Goal: Task Accomplishment & Management: Manage account settings

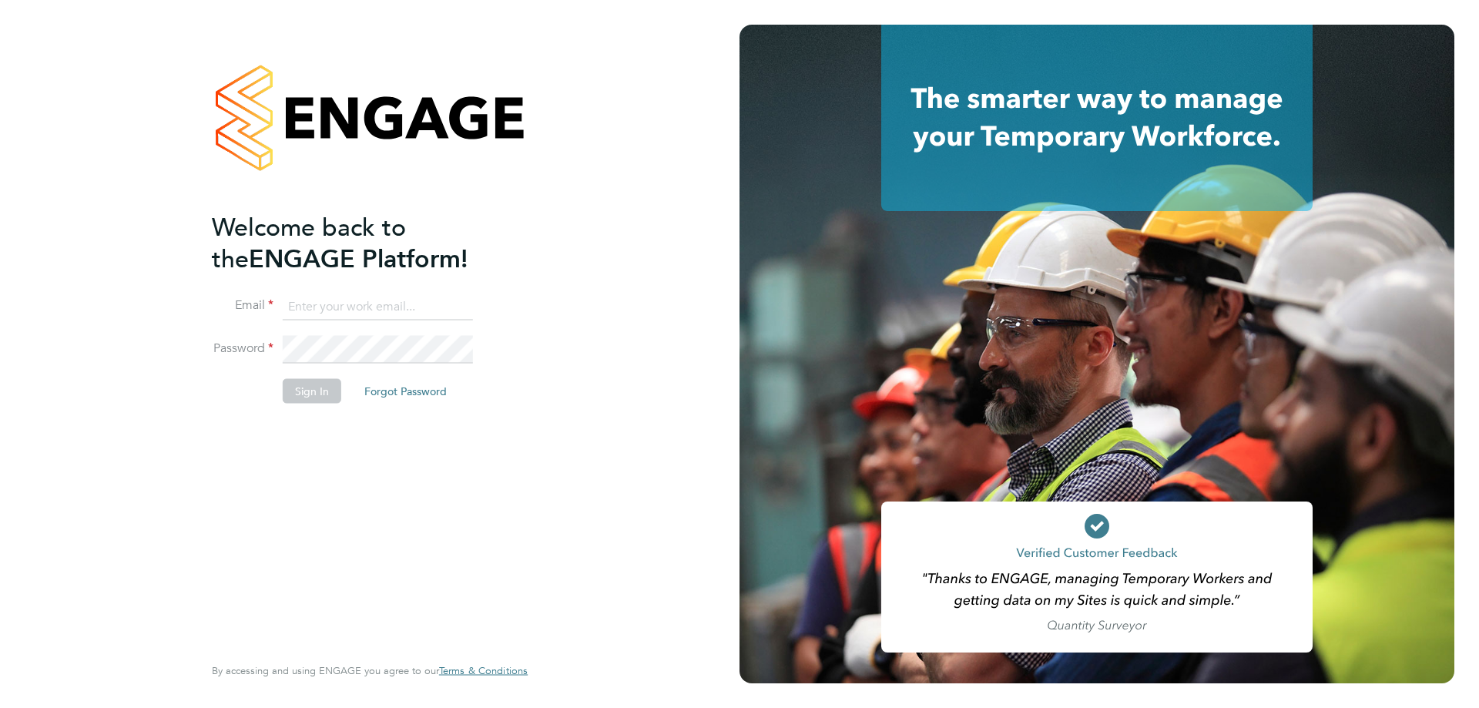
type input "karl.sandford@hmsworks.co.uk"
drag, startPoint x: 336, startPoint y: 377, endPoint x: 337, endPoint y: 386, distance: 8.6
click at [336, 379] on li "Sign In Forgot Password" at bounding box center [362, 399] width 300 height 40
click at [320, 385] on button "Sign In" at bounding box center [312, 391] width 59 height 25
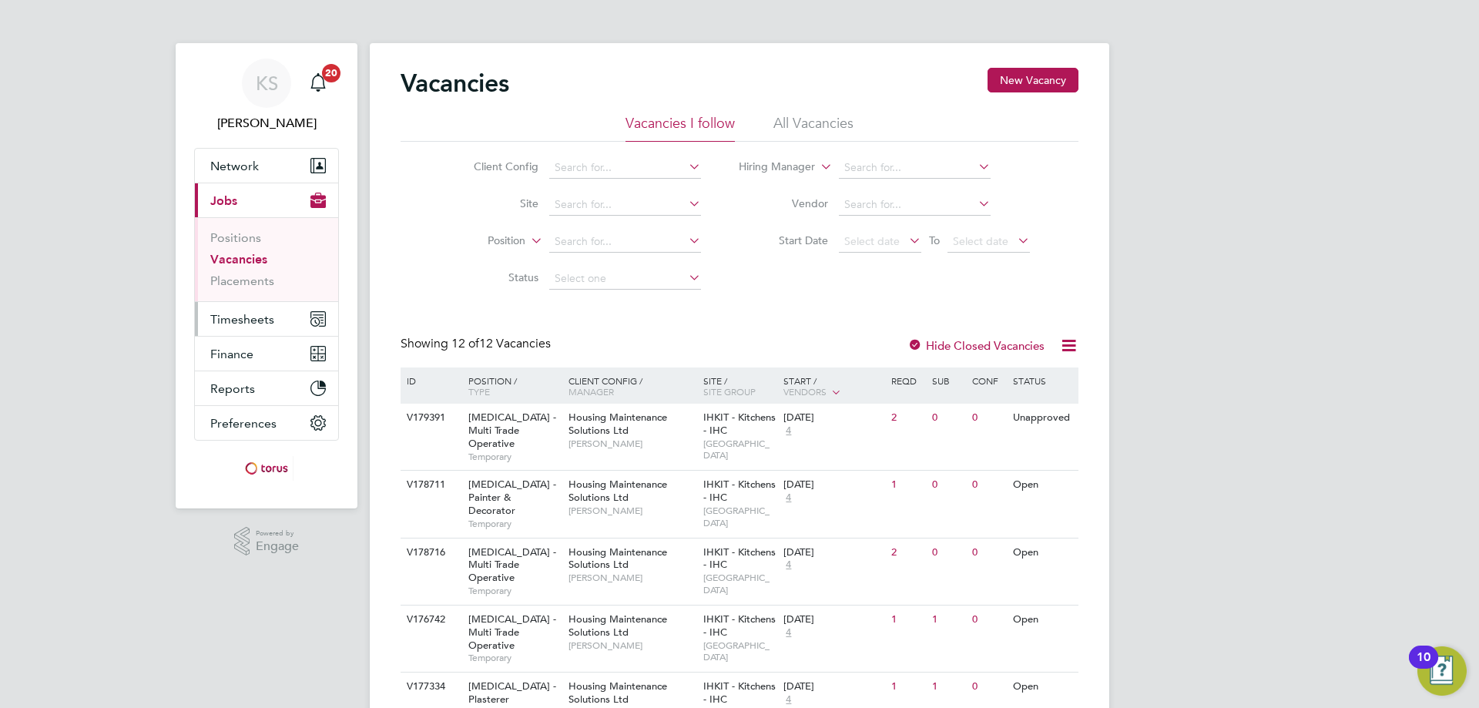
click at [244, 319] on span "Timesheets" at bounding box center [242, 319] width 64 height 15
click at [233, 316] on span "Timesheets" at bounding box center [242, 319] width 64 height 15
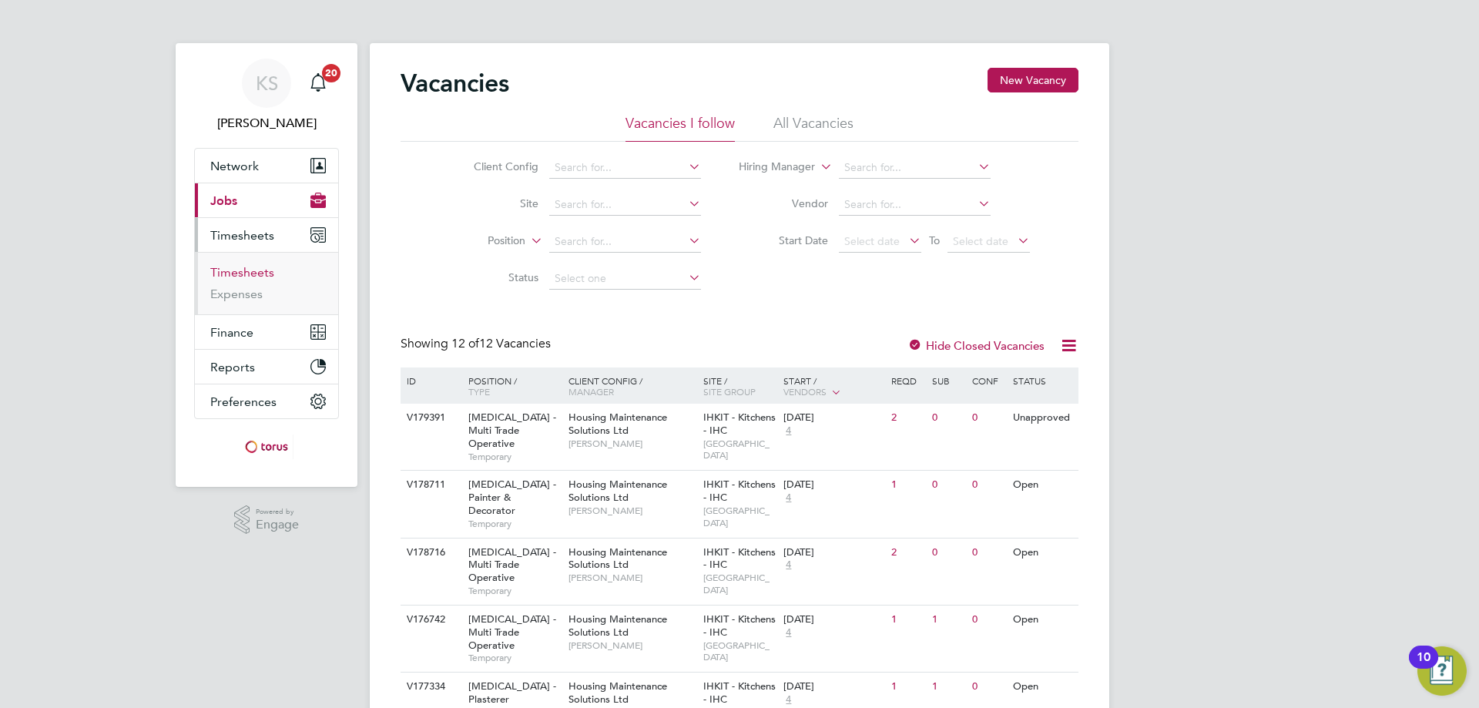
click at [250, 271] on link "Timesheets" at bounding box center [242, 272] width 64 height 15
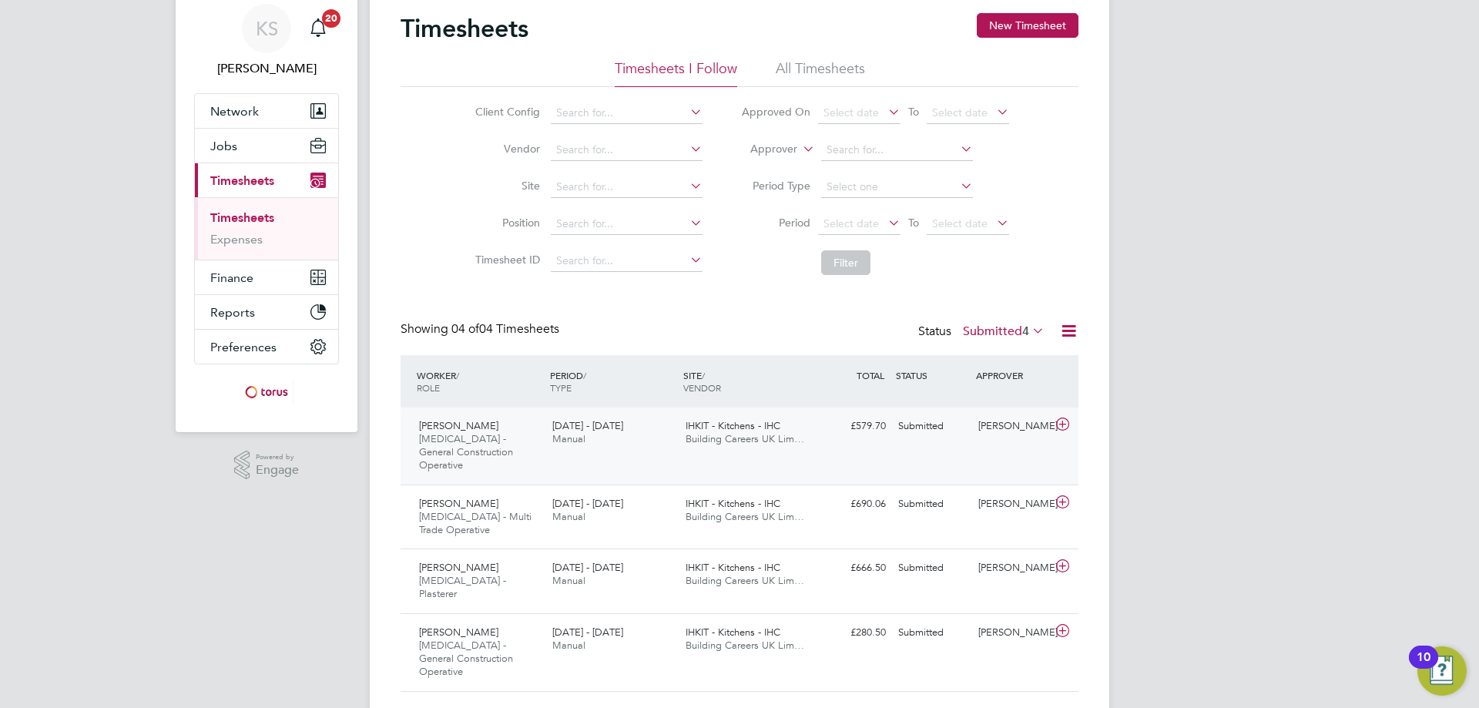
click at [1075, 423] on div at bounding box center [1064, 426] width 27 height 25
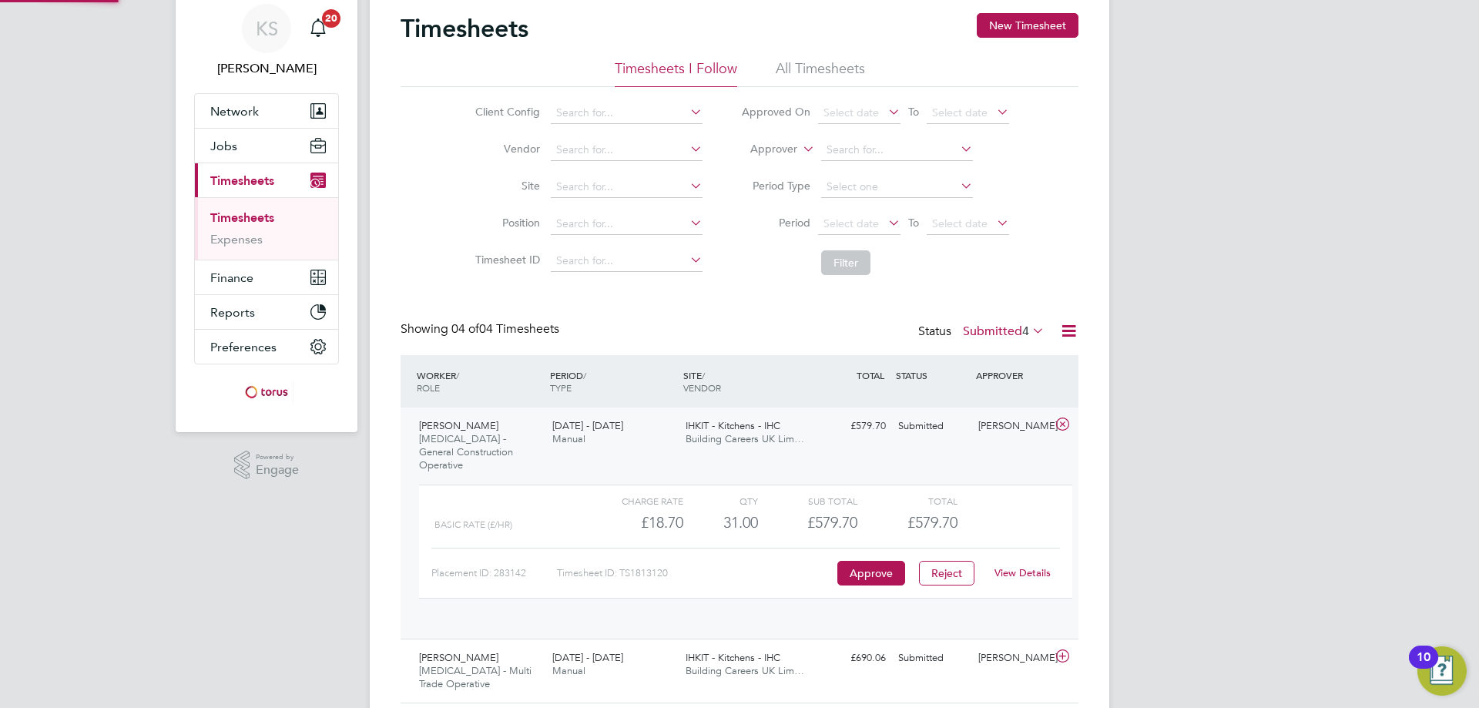
scroll to position [26, 150]
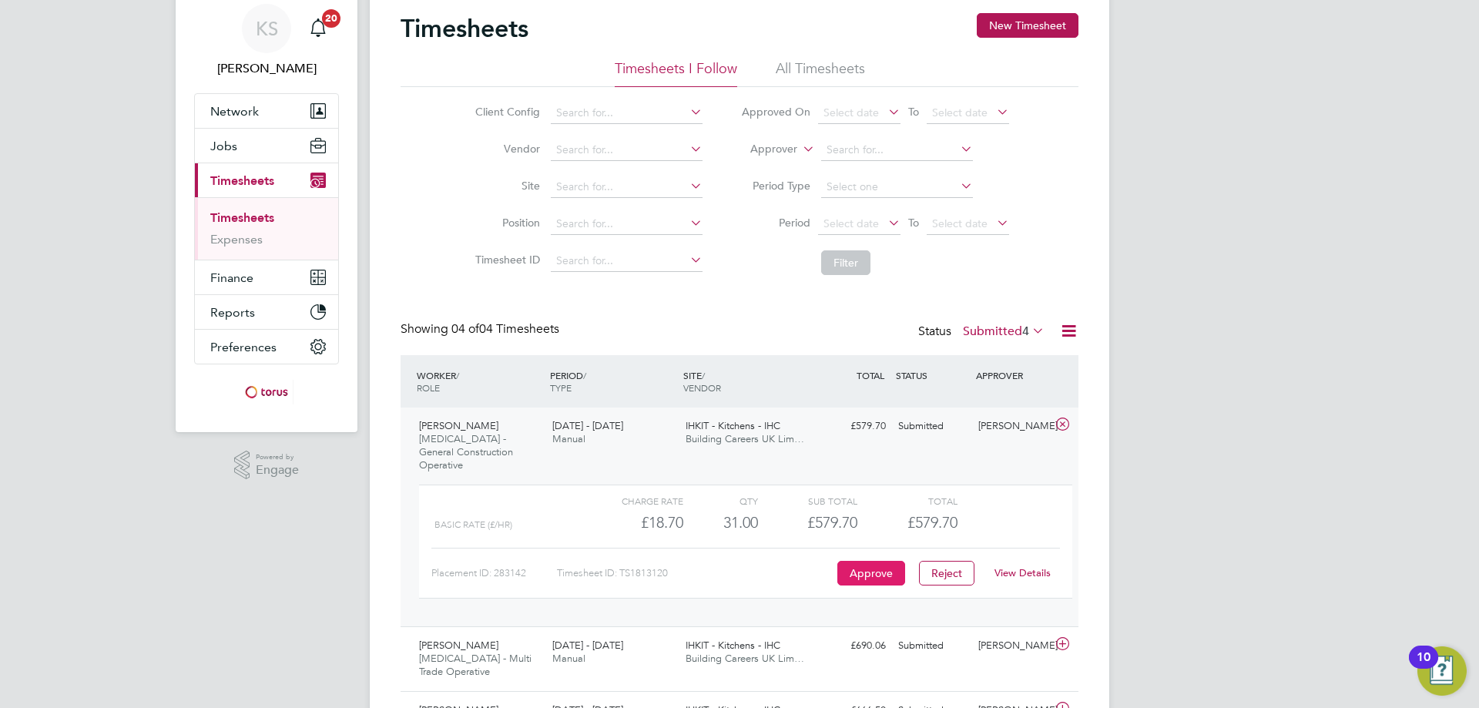
click at [887, 561] on button "Approve" at bounding box center [871, 573] width 68 height 25
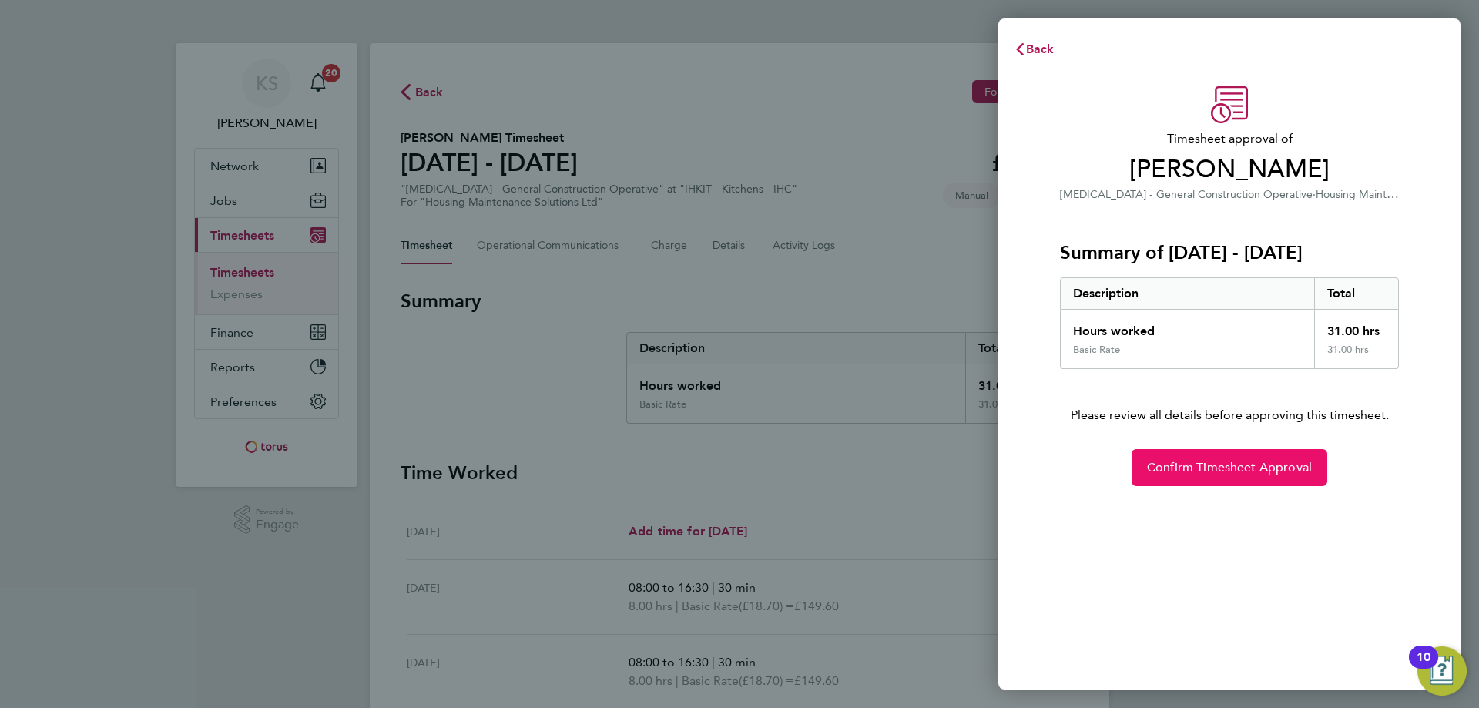
click at [1221, 464] on span "Confirm Timesheet Approval" at bounding box center [1229, 467] width 165 height 15
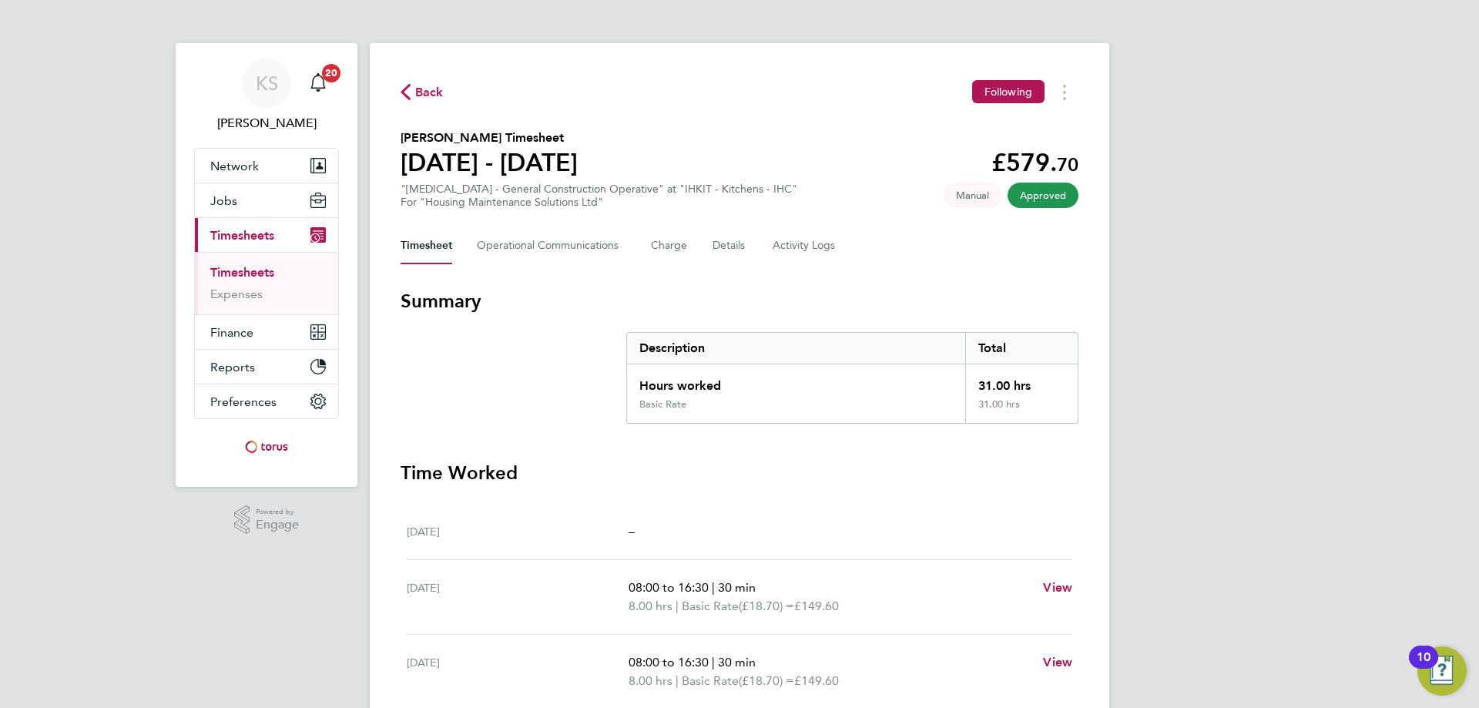
click at [420, 86] on span "Back" at bounding box center [429, 92] width 28 height 18
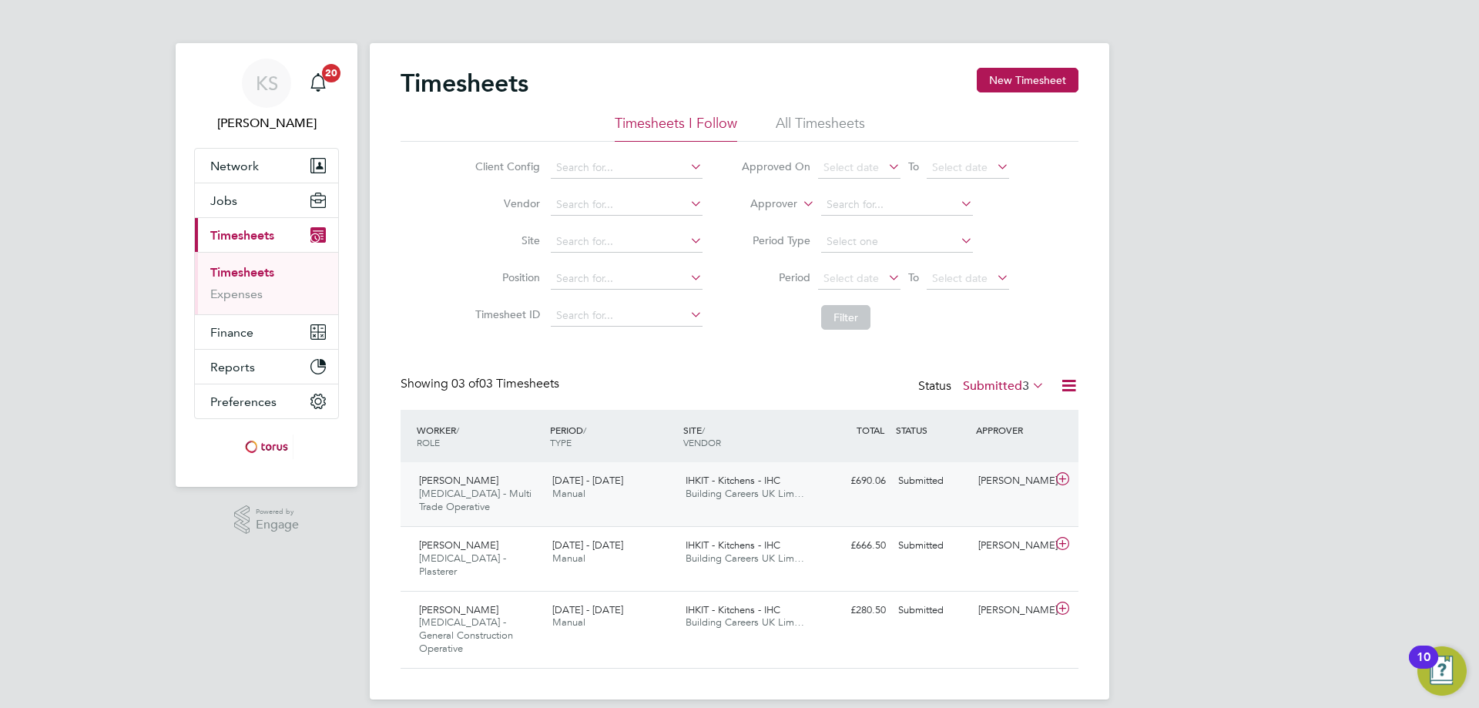
click at [1064, 477] on icon at bounding box center [1062, 479] width 19 height 12
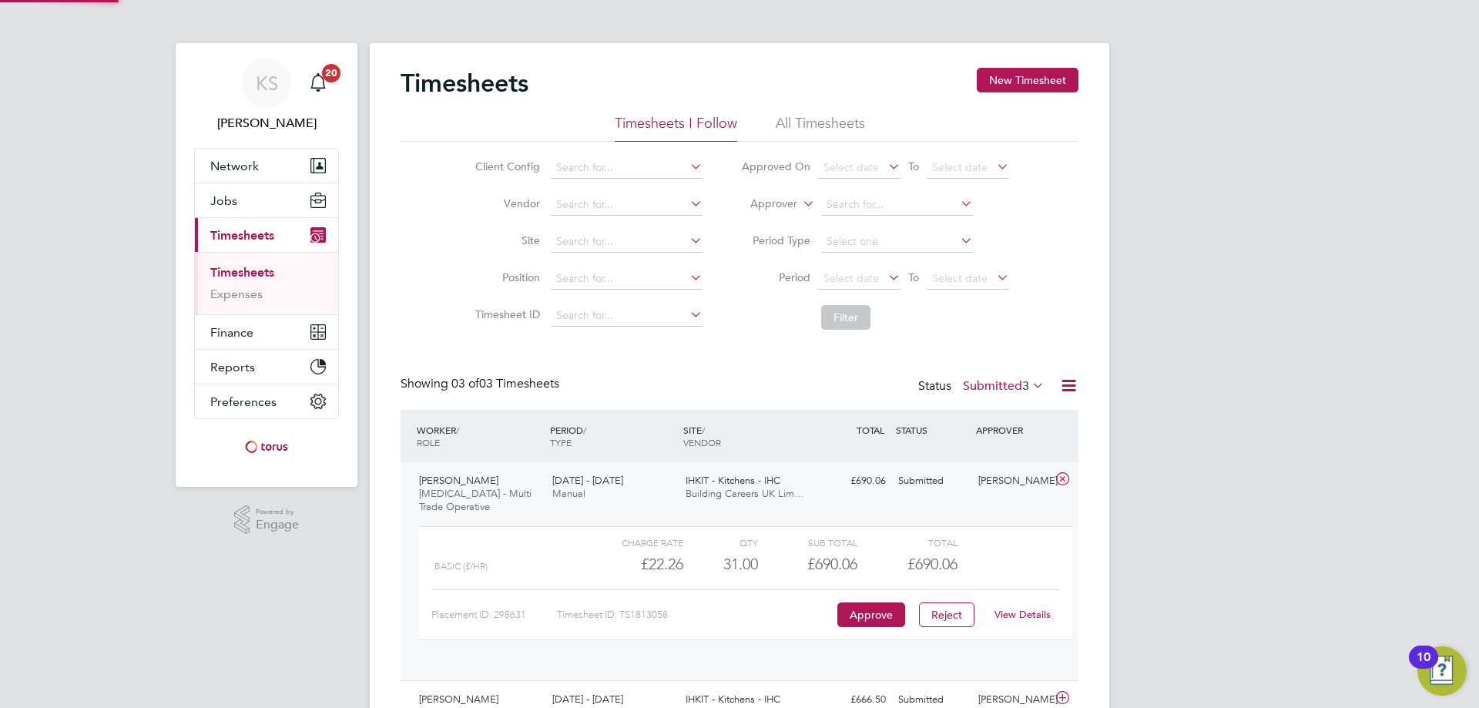
scroll to position [26, 150]
click at [871, 615] on button "Approve" at bounding box center [871, 614] width 68 height 25
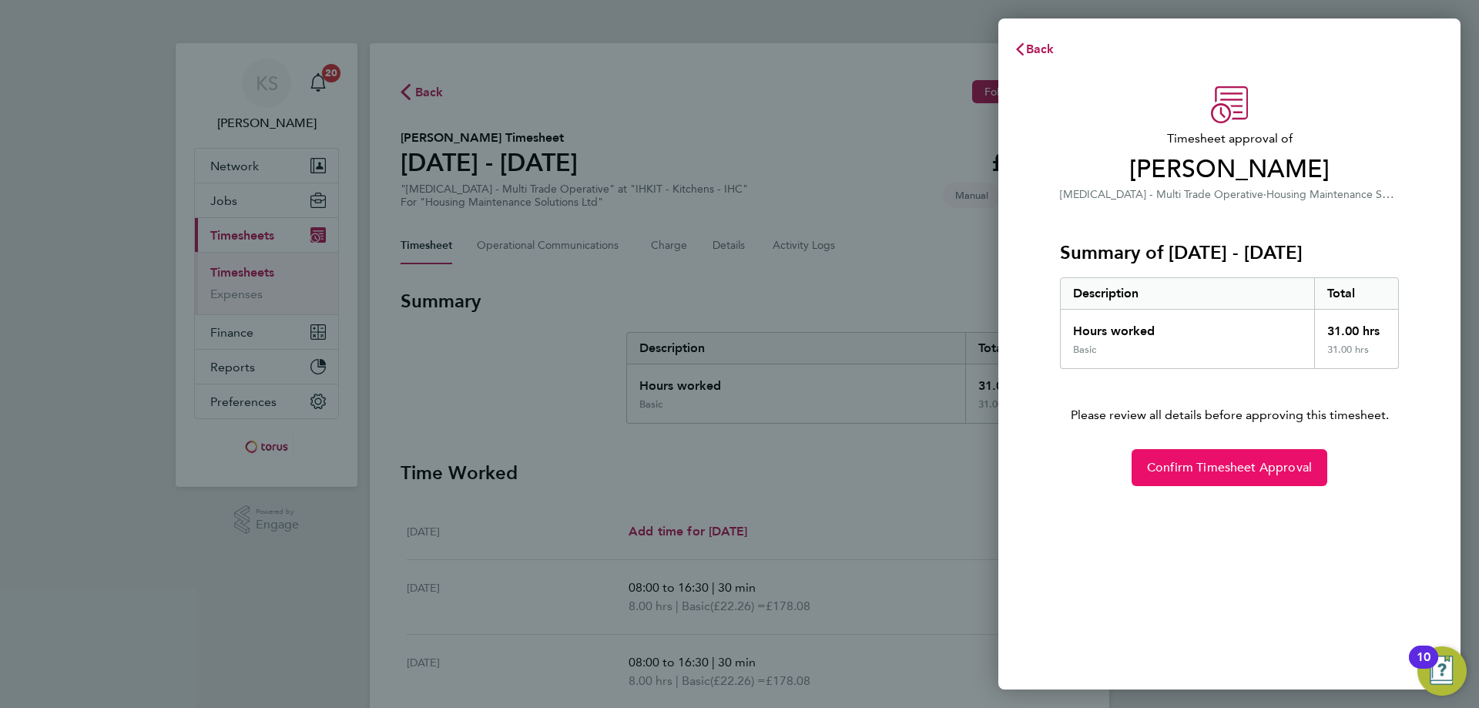
click at [1210, 473] on span "Confirm Timesheet Approval" at bounding box center [1229, 467] width 165 height 15
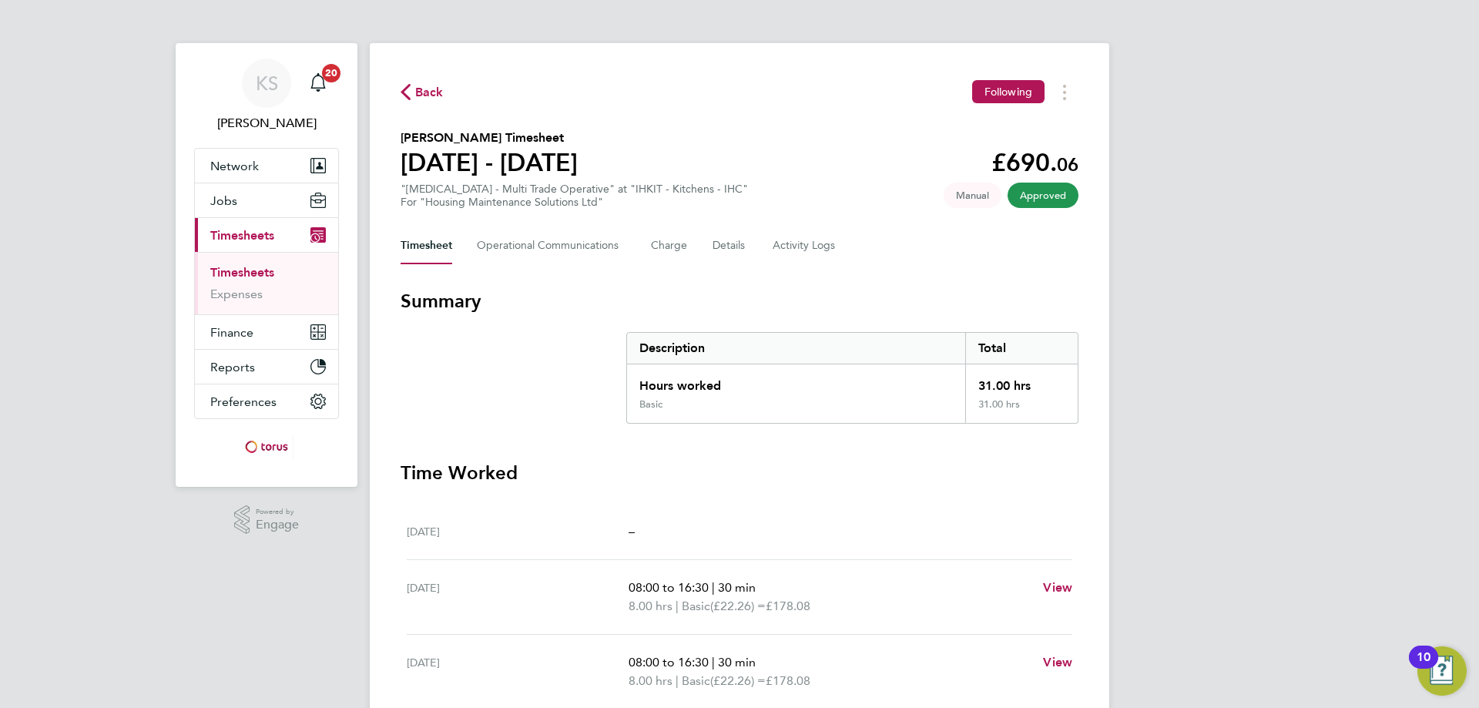
click at [414, 93] on span "Back" at bounding box center [422, 91] width 43 height 15
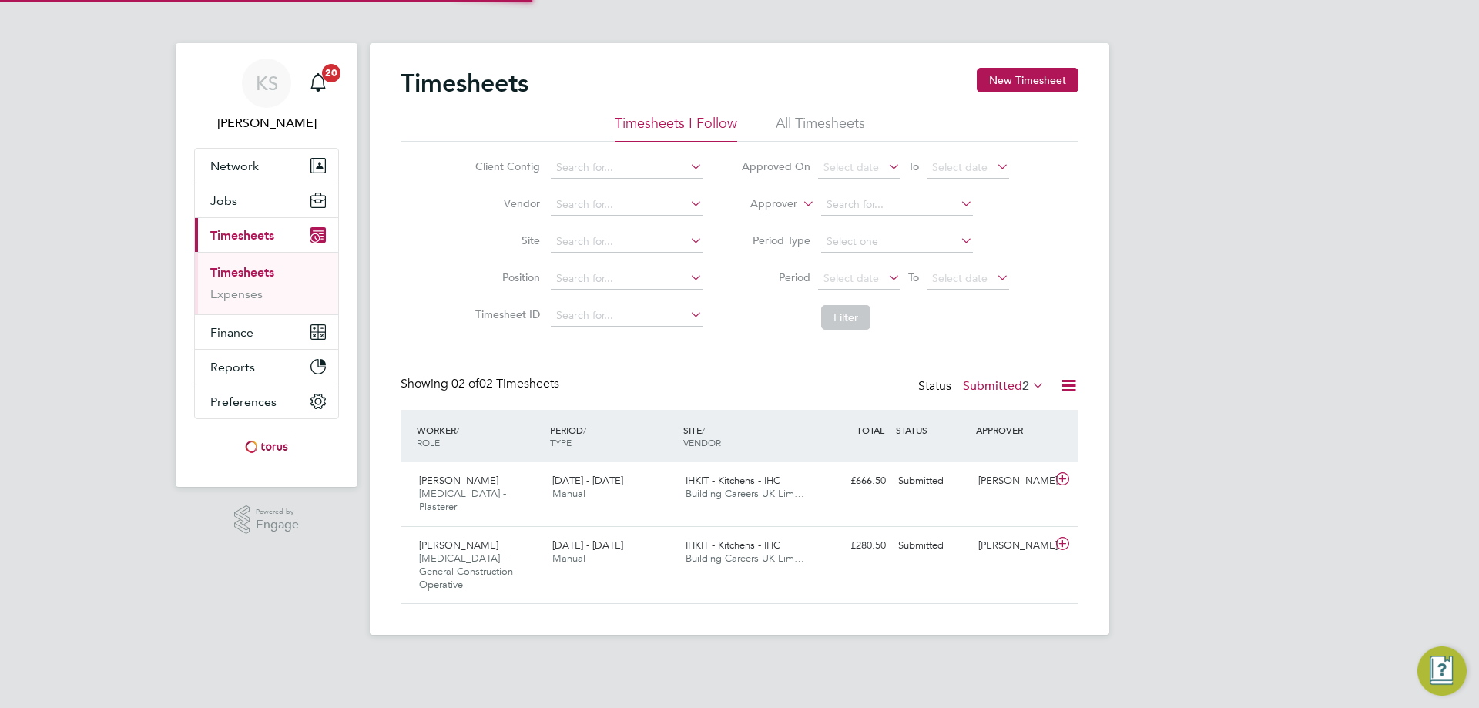
scroll to position [39, 134]
click at [1059, 478] on icon at bounding box center [1062, 479] width 19 height 12
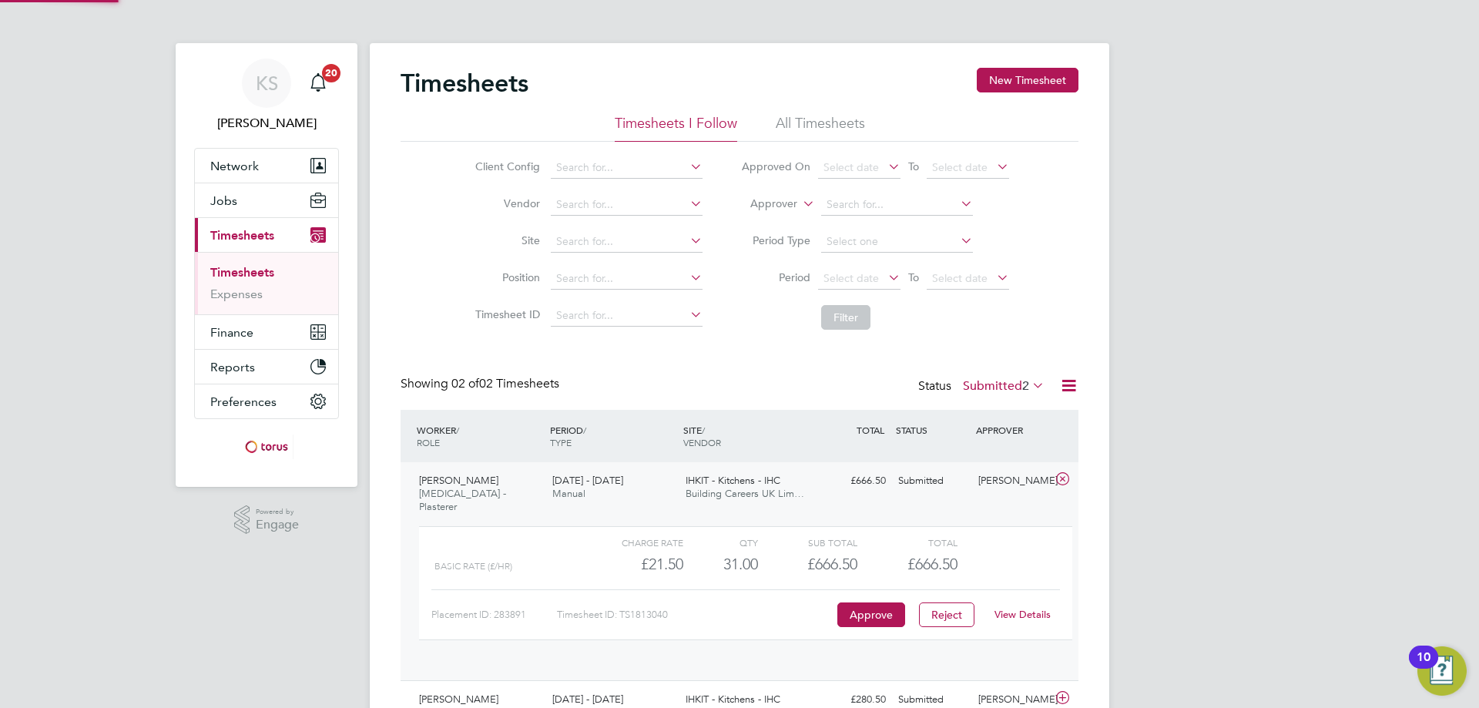
scroll to position [26, 150]
click at [897, 602] on button "Approve" at bounding box center [871, 614] width 68 height 25
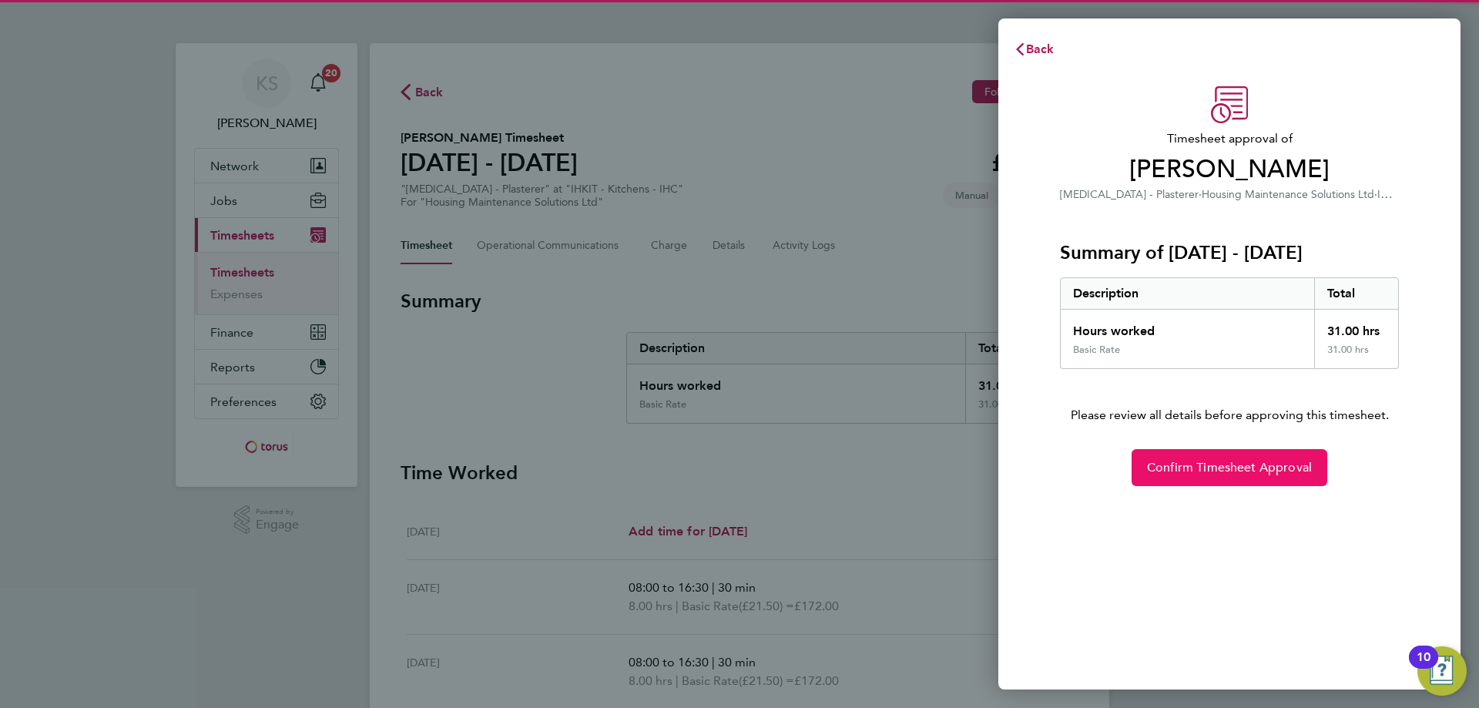
click at [1184, 461] on span "Confirm Timesheet Approval" at bounding box center [1229, 467] width 165 height 15
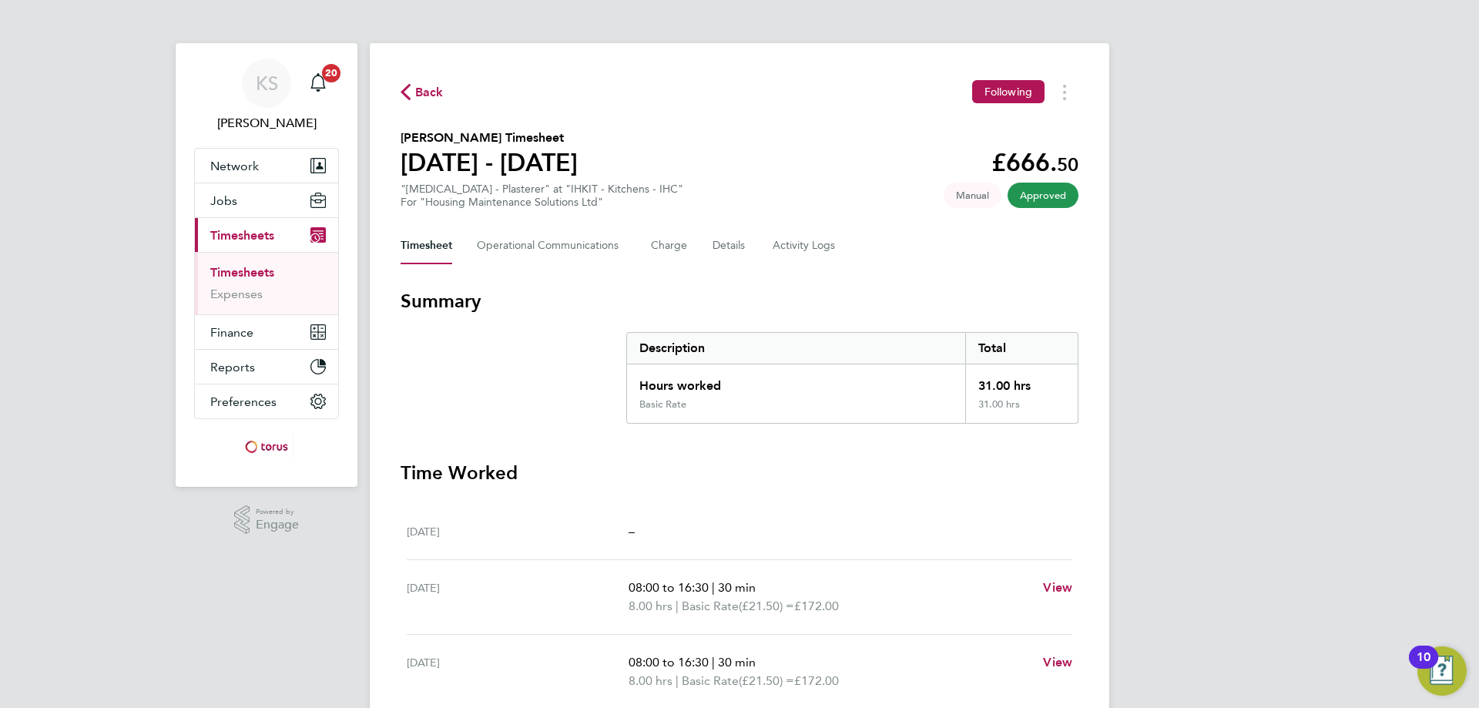
click at [409, 86] on icon "button" at bounding box center [406, 92] width 10 height 16
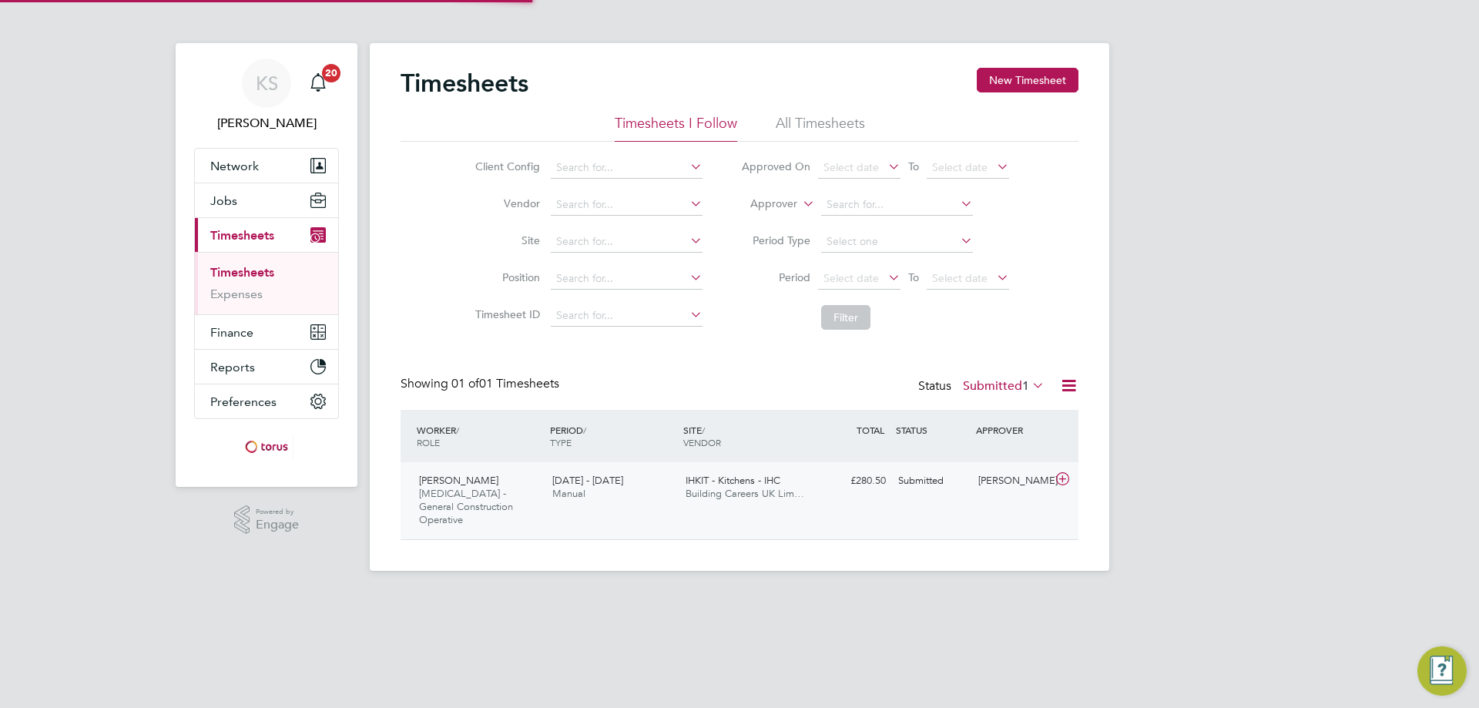
scroll to position [39, 134]
click at [1051, 476] on div "[PERSON_NAME]" at bounding box center [1012, 480] width 80 height 25
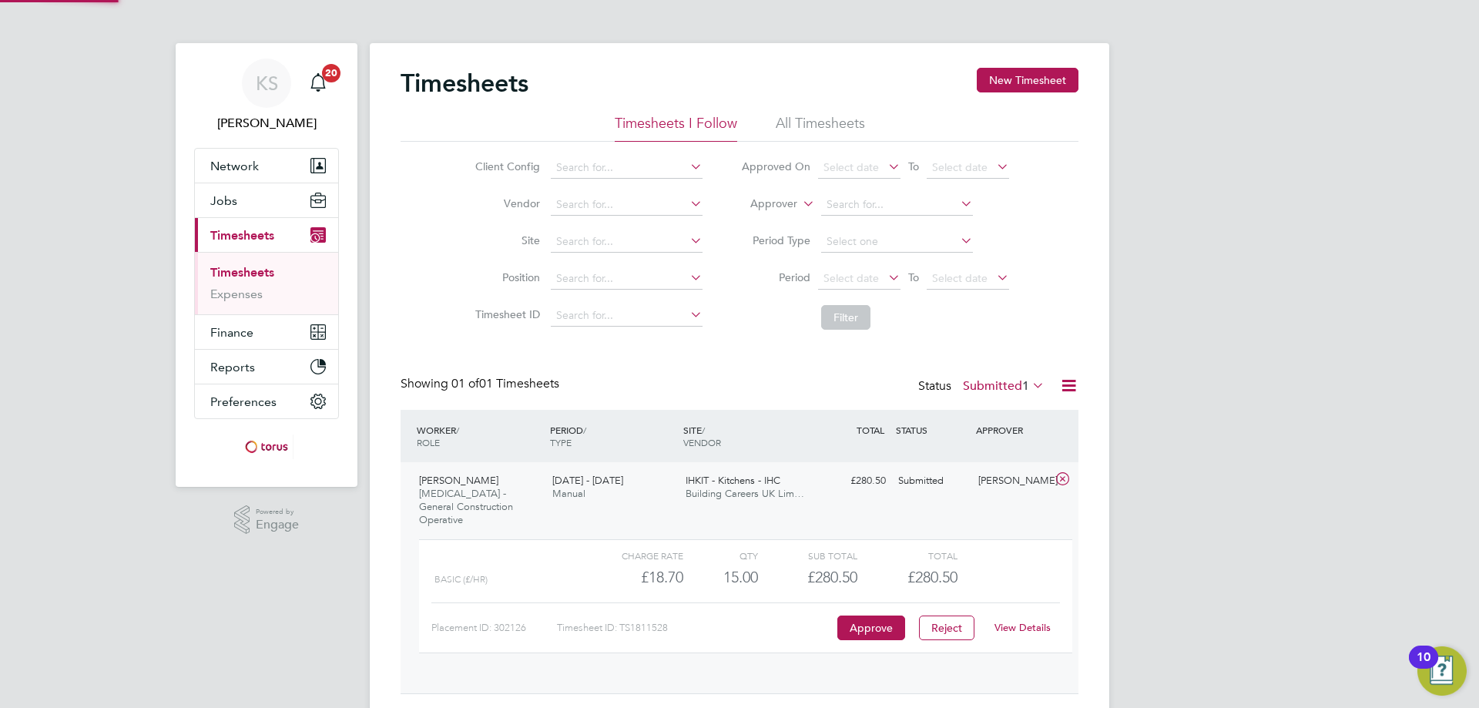
scroll to position [26, 150]
click at [872, 615] on button "Approve" at bounding box center [871, 627] width 68 height 25
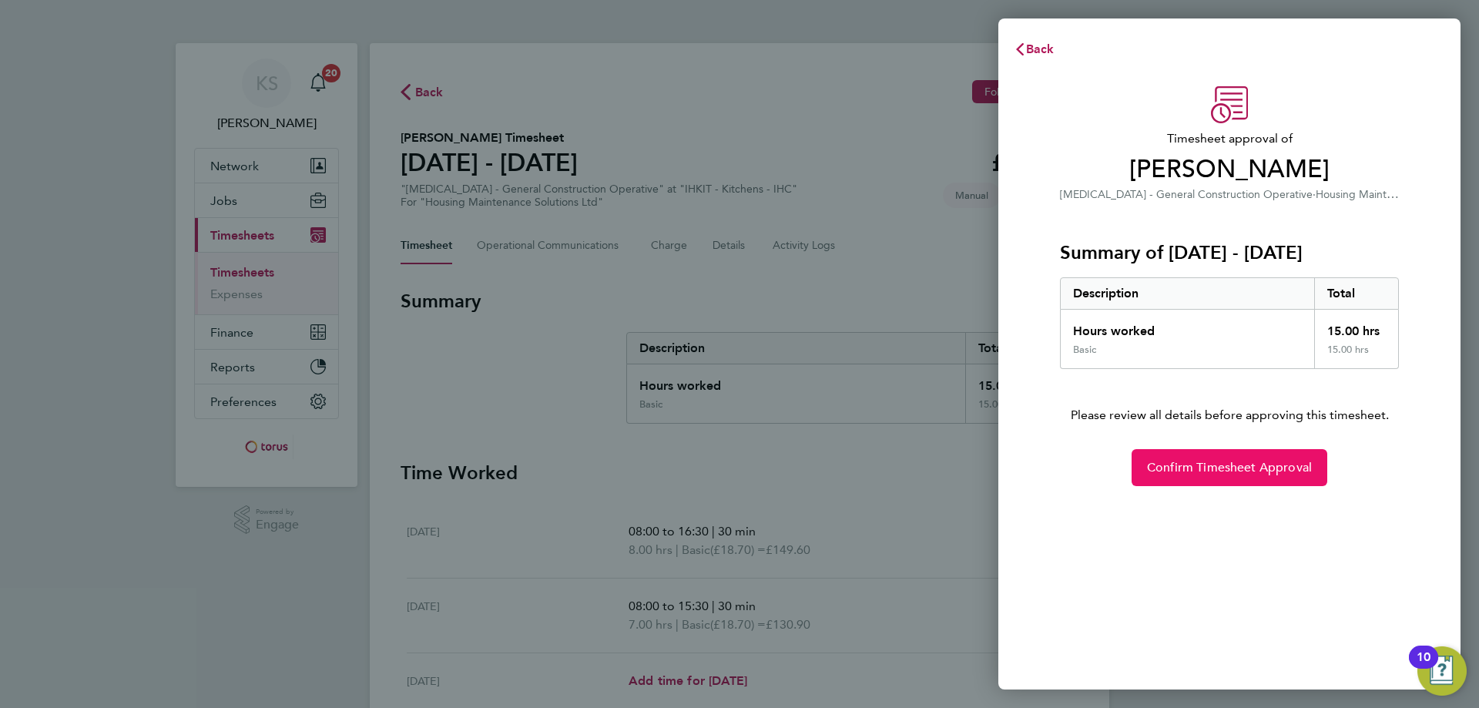
click at [1183, 458] on button "Confirm Timesheet Approval" at bounding box center [1230, 467] width 196 height 37
